Goal: Information Seeking & Learning: Learn about a topic

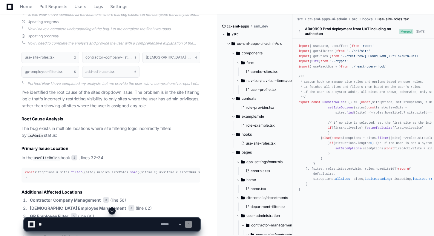
scroll to position [277, 0]
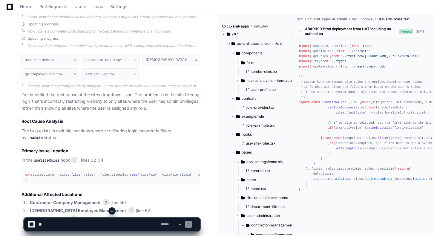
click at [51, 174] on div "const siteOptions = sites. filter ( ( site ) => roles. siteRoles . some ( ( sit…" at bounding box center [110, 177] width 171 height 10
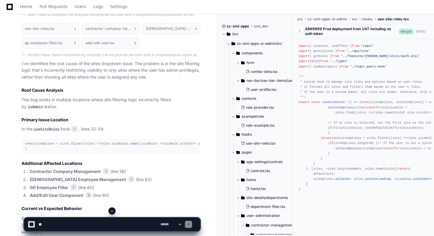
scroll to position [335, 0]
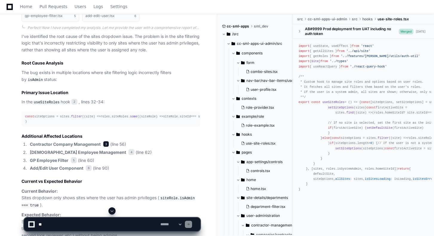
click at [106, 147] on span "3" at bounding box center [106, 144] width 6 height 6
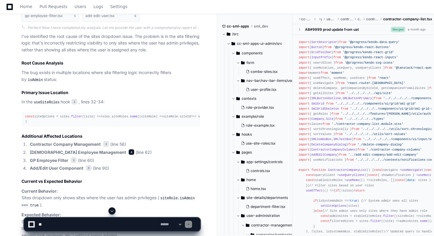
click at [128, 155] on span "4" at bounding box center [131, 152] width 6 height 6
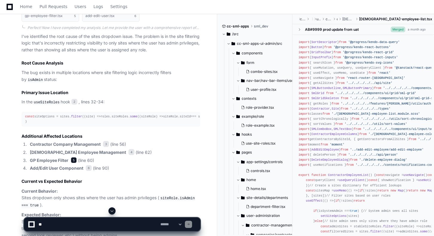
click at [74, 163] on span "5" at bounding box center [74, 160] width 6 height 6
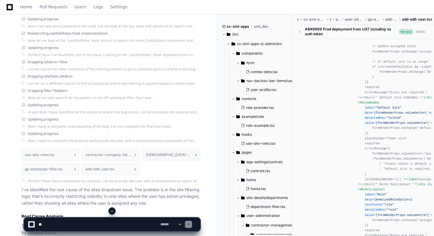
scroll to position [0, 0]
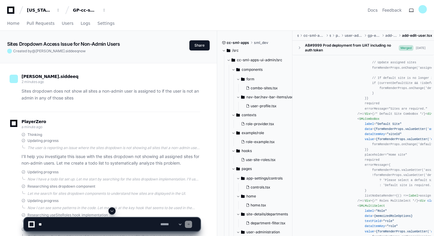
click at [12, 7] on icon at bounding box center [10, 10] width 7 height 7
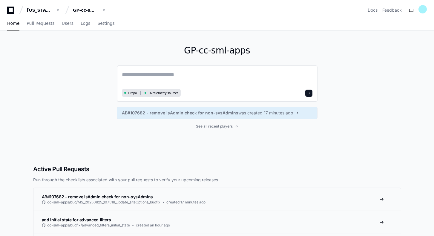
click at [165, 74] on textarea at bounding box center [217, 78] width 190 height 17
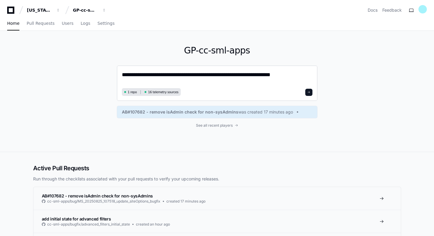
type textarea "**********"
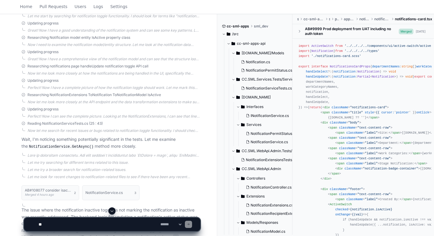
scroll to position [164, 0]
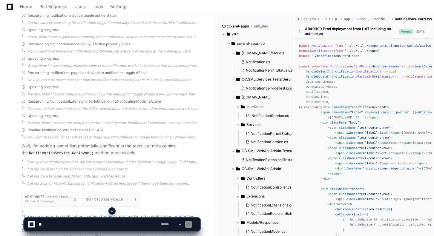
click at [4, 7] on div "Home Pull Requests Users Logs Settings" at bounding box center [66, 7] width 133 height 14
click at [10, 7] on icon at bounding box center [10, 6] width 6 height 7
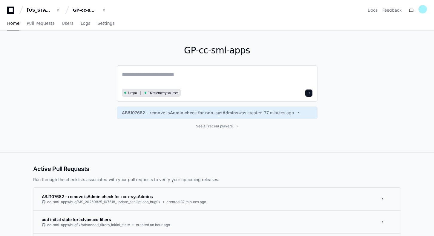
click at [156, 74] on textarea at bounding box center [217, 78] width 190 height 17
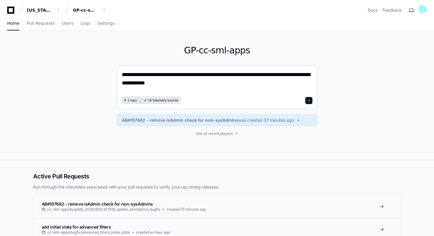
type textarea "**********"
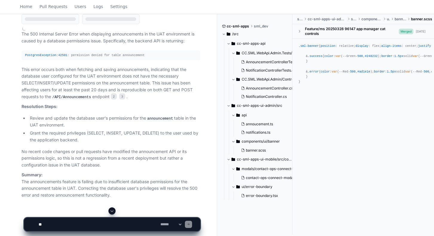
scroll to position [320, 0]
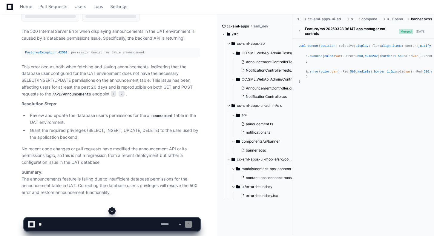
scroll to position [329, 0]
